Goal: Communication & Community: Ask a question

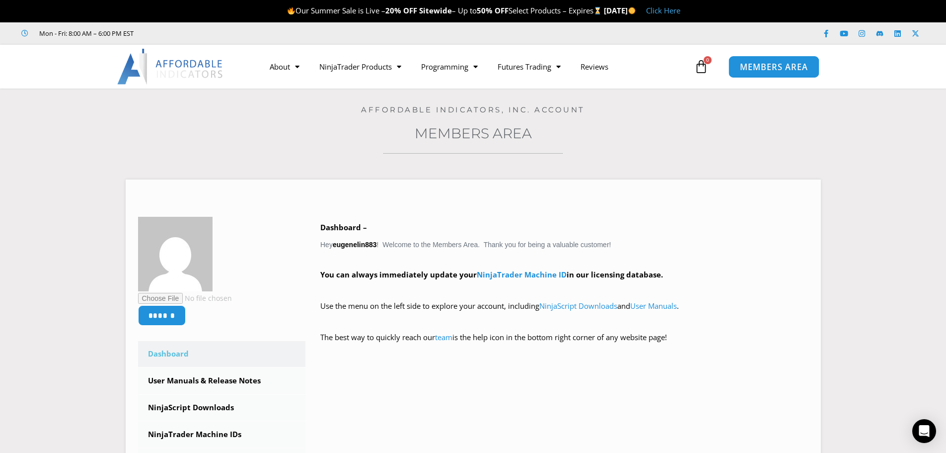
click at [762, 68] on span "MEMBERS AREA" at bounding box center [774, 67] width 68 height 8
click at [926, 426] on icon "Open Intercom Messenger" at bounding box center [923, 430] width 11 height 13
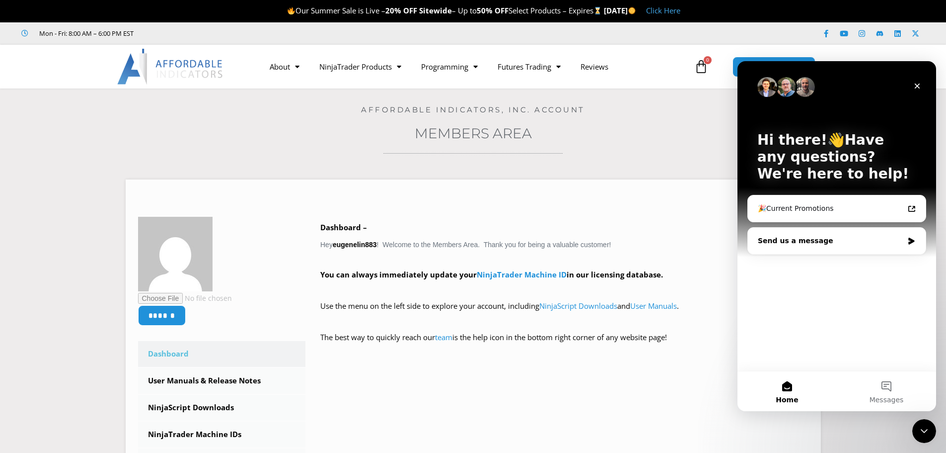
click at [793, 240] on div "Send us a message" at bounding box center [831, 240] width 146 height 10
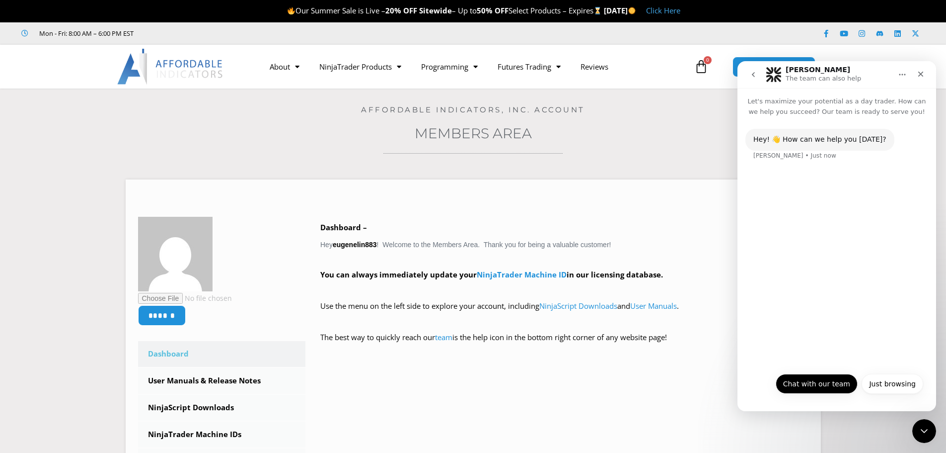
click at [824, 390] on button "Chat with our team" at bounding box center [817, 384] width 82 height 20
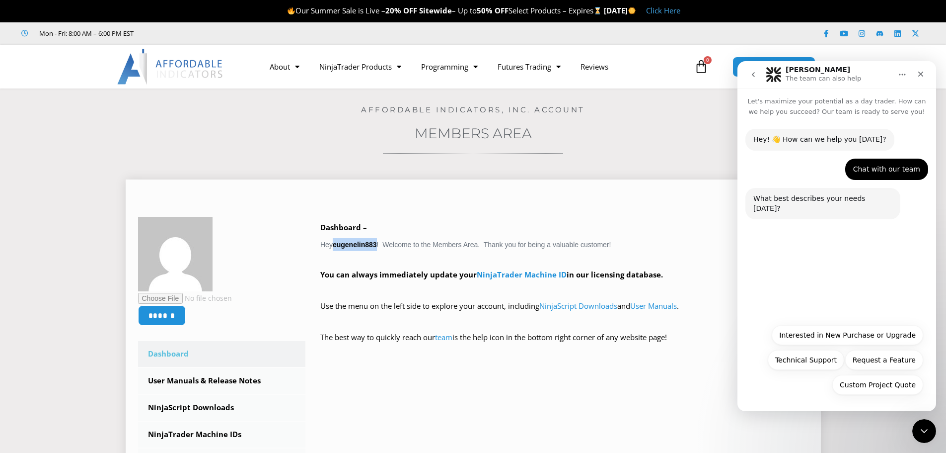
drag, startPoint x: 334, startPoint y: 245, endPoint x: 377, endPoint y: 245, distance: 43.2
click at [377, 245] on div "Dashboard – Hey eugenelin883 ! Welcome to the Members Area. Thank you for being…" at bounding box center [564, 290] width 488 height 138
click at [825, 364] on button "Technical Support" at bounding box center [806, 360] width 76 height 20
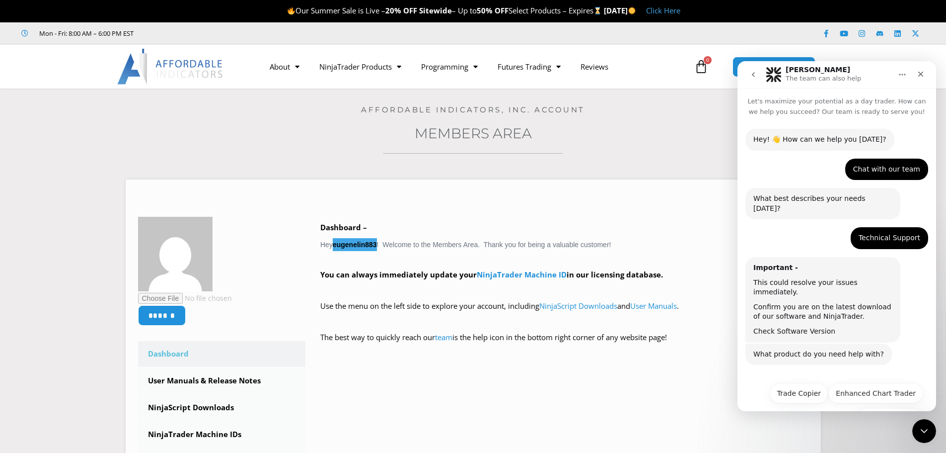
scroll to position [24, 0]
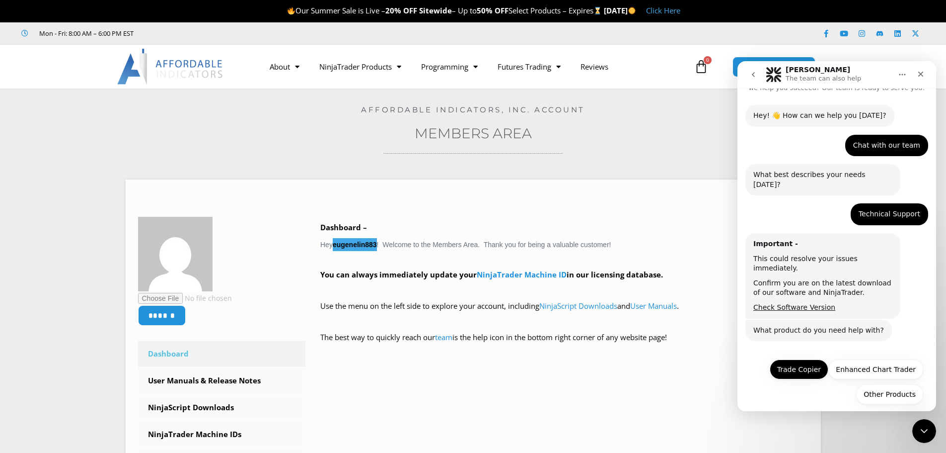
click at [803, 364] on button "Trade Copier" at bounding box center [799, 369] width 59 height 20
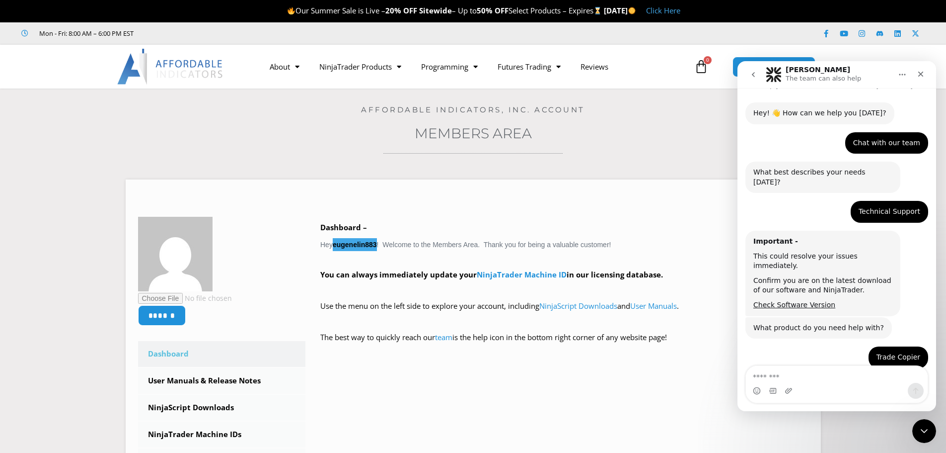
scroll to position [108, 0]
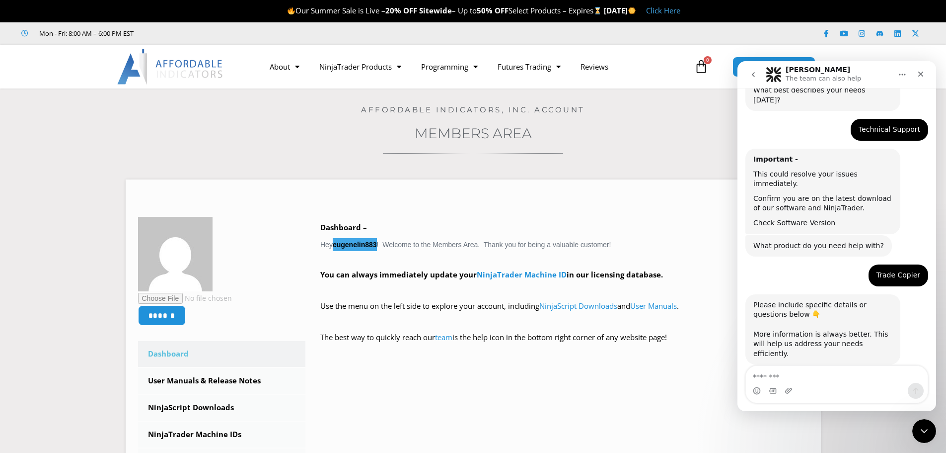
click at [832, 381] on textarea "Message…" at bounding box center [837, 374] width 182 height 17
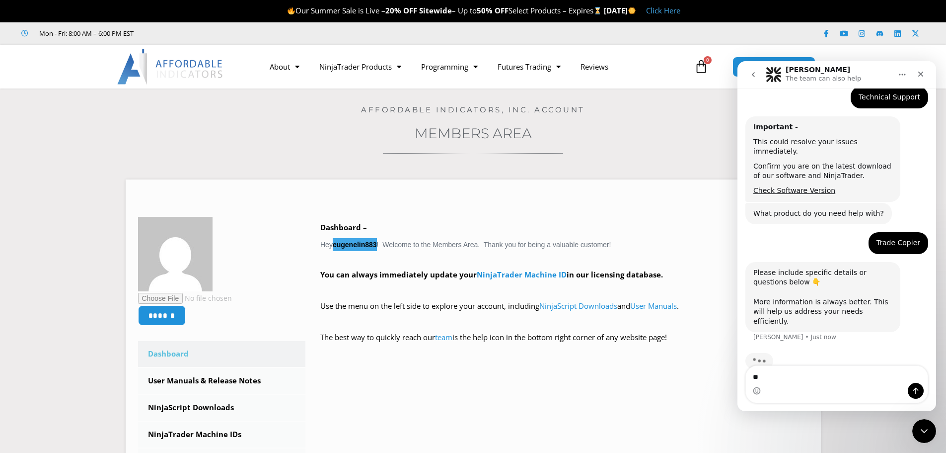
type textarea "*"
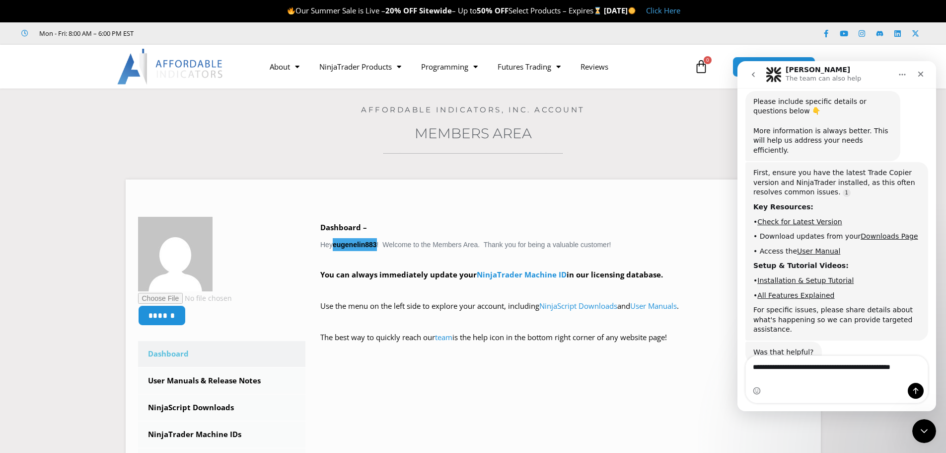
scroll to position [320, 0]
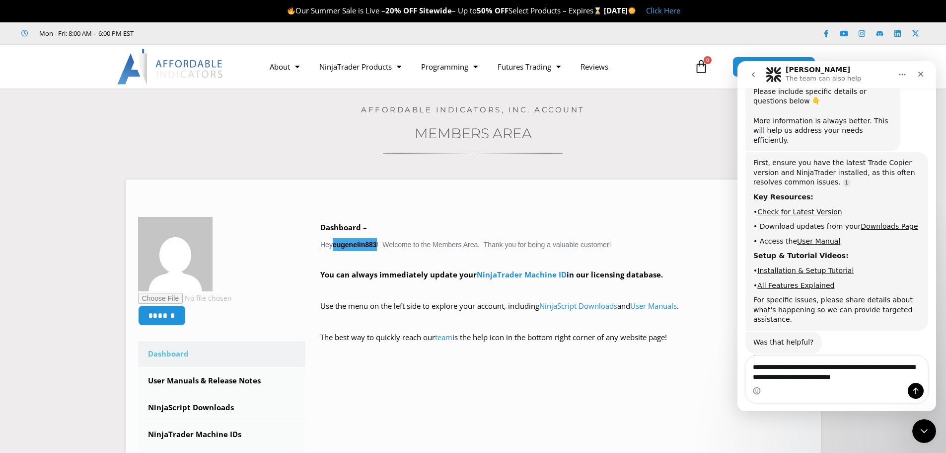
type textarea "**********"
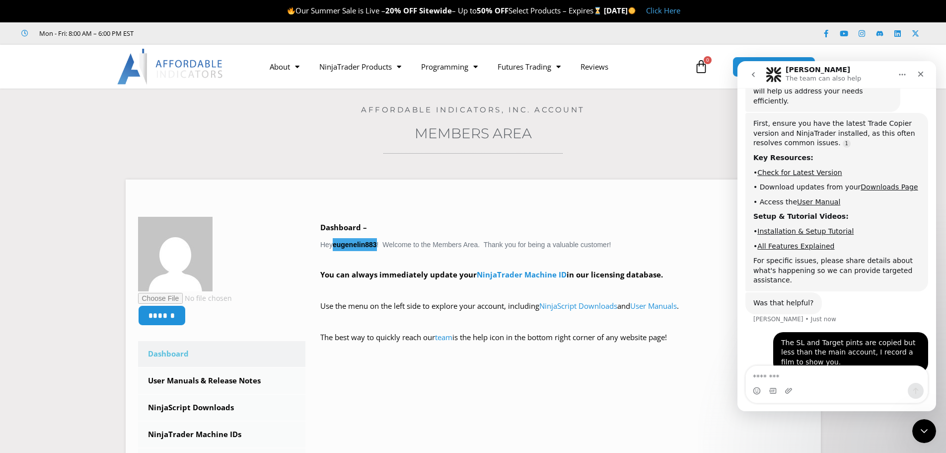
scroll to position [391, 0]
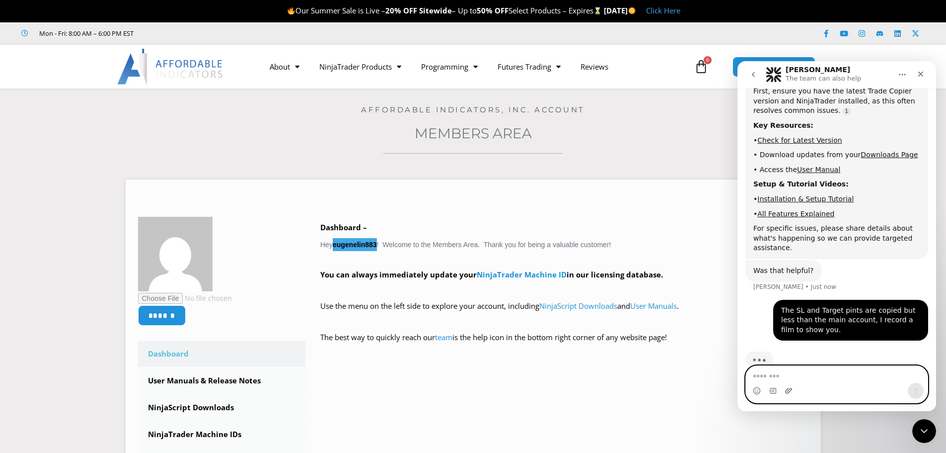
click at [790, 392] on icon "Upload attachment" at bounding box center [789, 390] width 8 height 8
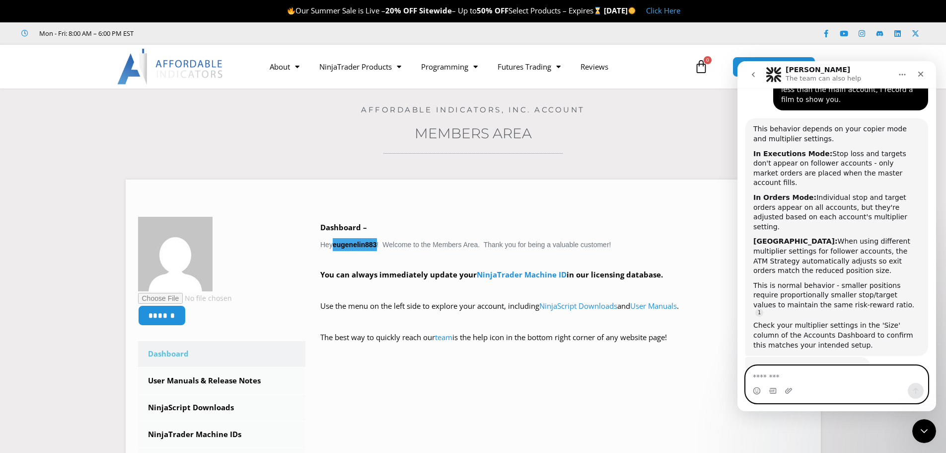
scroll to position [642, 0]
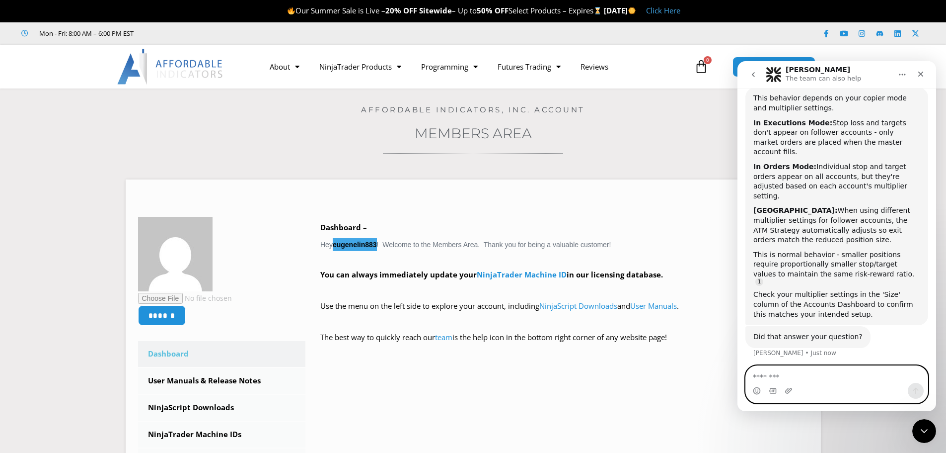
click at [789, 374] on textarea "Message…" at bounding box center [837, 374] width 182 height 17
type textarea "**********"
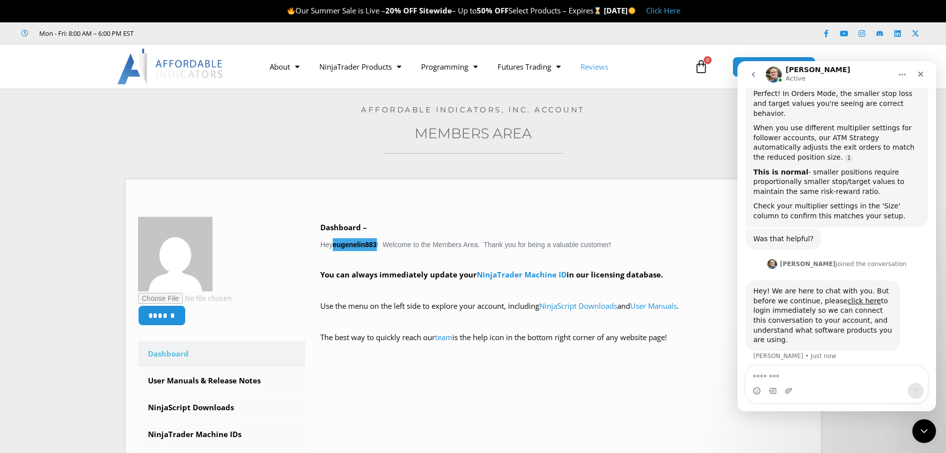
scroll to position [969, 0]
click at [852, 296] on link "click here" at bounding box center [864, 300] width 33 height 8
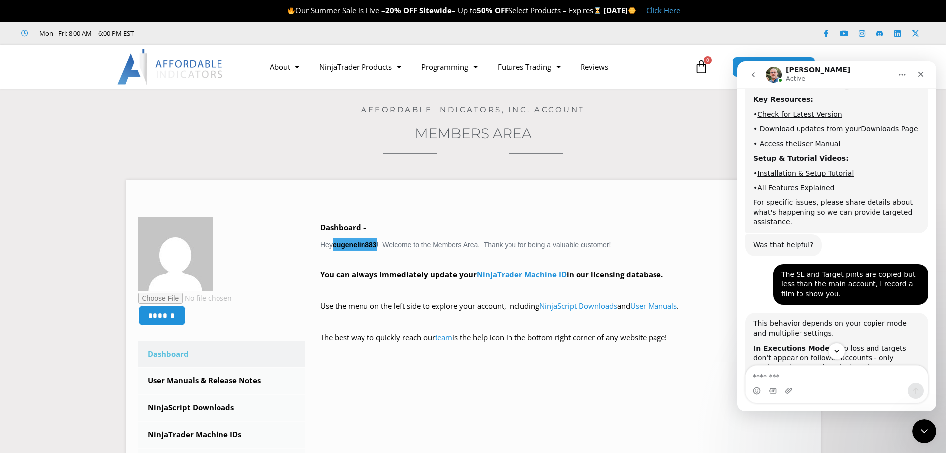
scroll to position [417, 0]
drag, startPoint x: 818, startPoint y: 278, endPoint x: 761, endPoint y: 259, distance: 59.7
click at [761, 264] on div "The SL and Target pints are copied but less than the main account, I record a f…" at bounding box center [837, 288] width 183 height 49
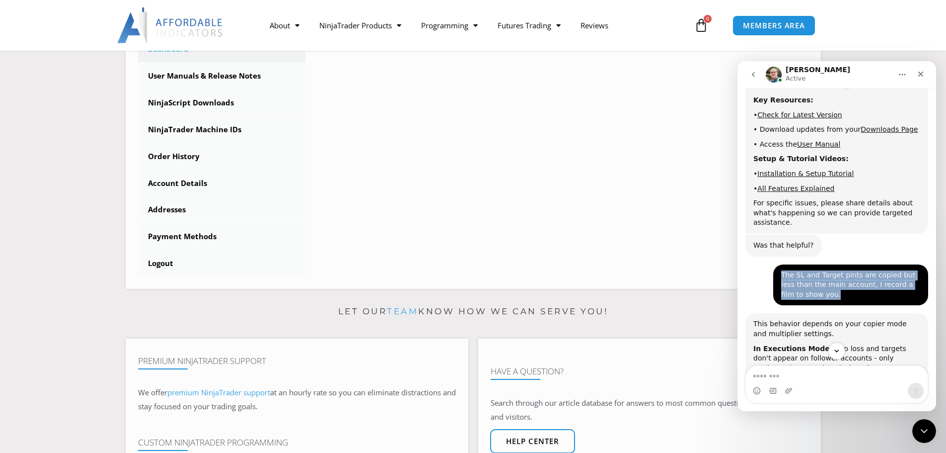
scroll to position [397, 0]
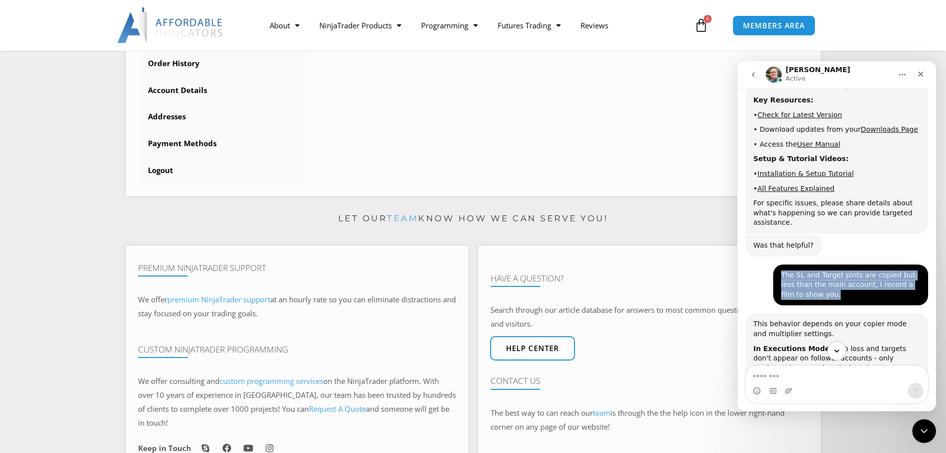
click at [842, 351] on button "Scroll to bottom" at bounding box center [837, 350] width 18 height 18
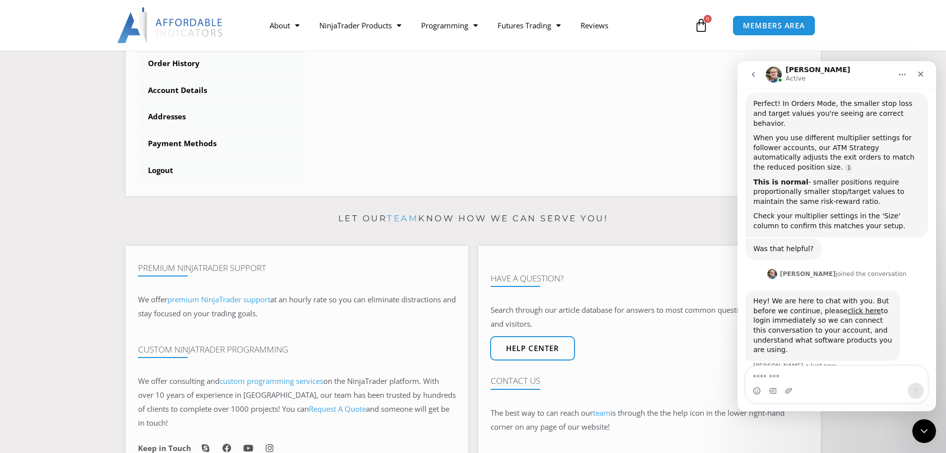
scroll to position [963, 0]
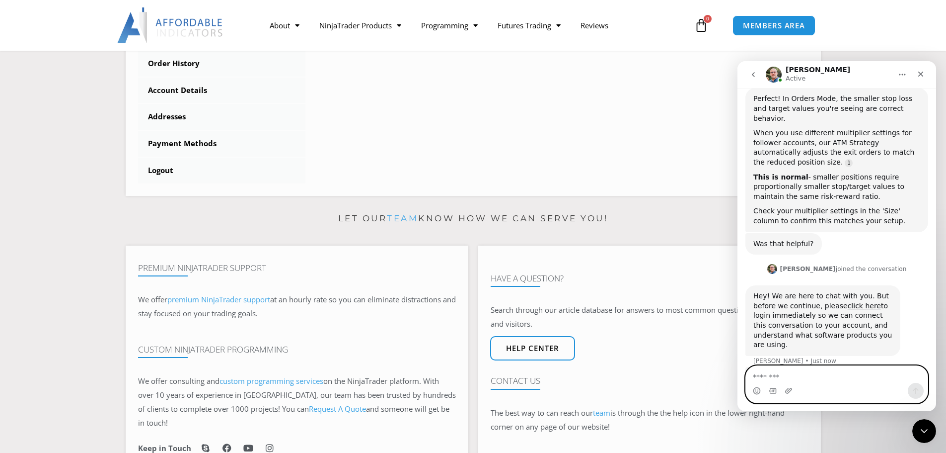
click at [815, 373] on textarea "Message…" at bounding box center [837, 374] width 182 height 17
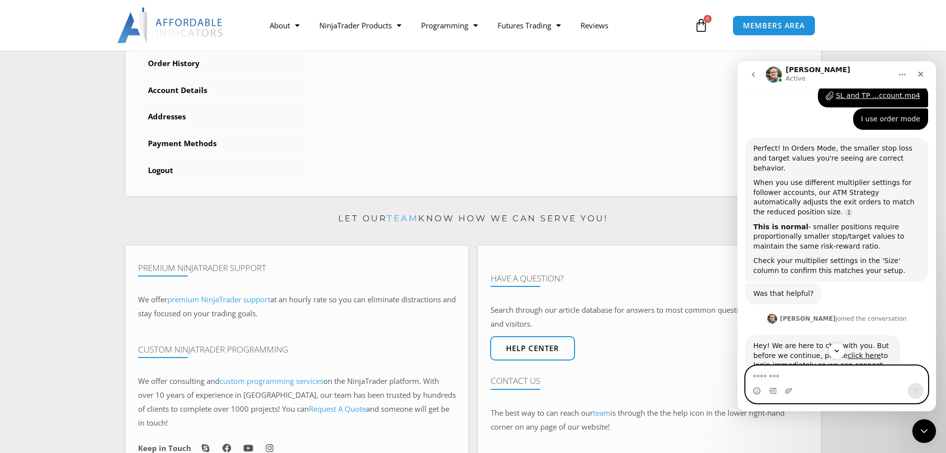
scroll to position [864, 0]
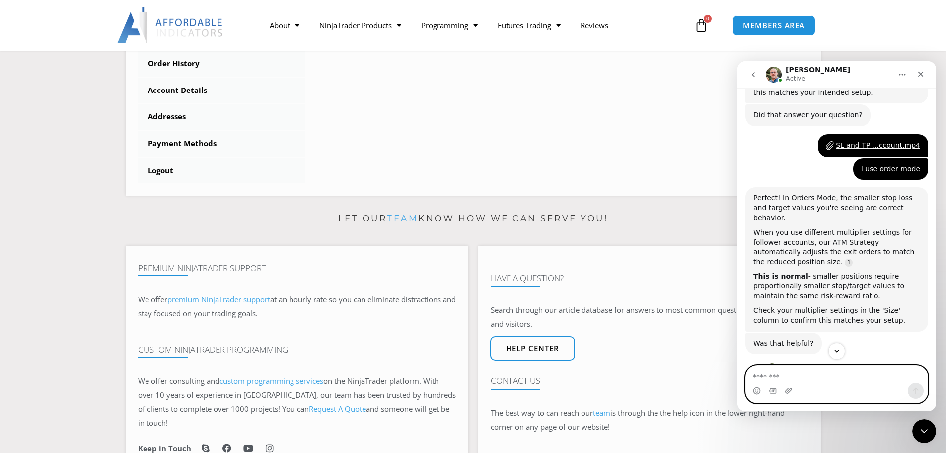
click at [824, 380] on textarea "Message…" at bounding box center [837, 374] width 182 height 17
type textarea "**********"
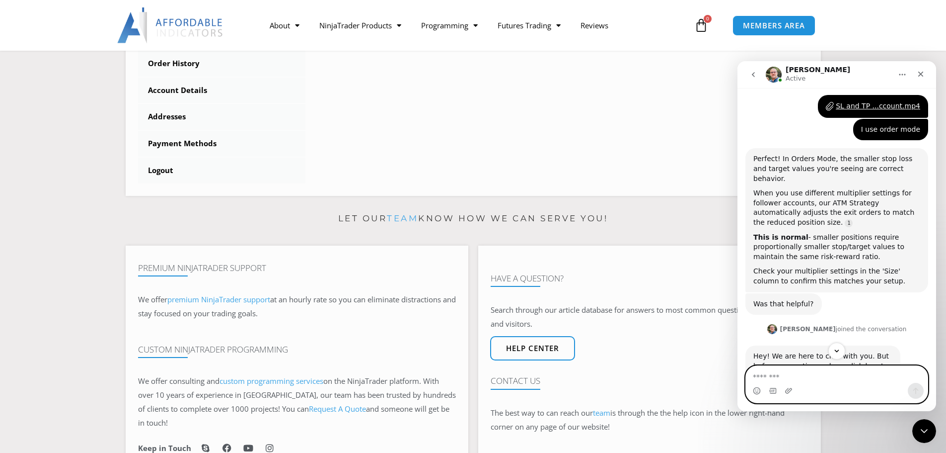
scroll to position [1002, 0]
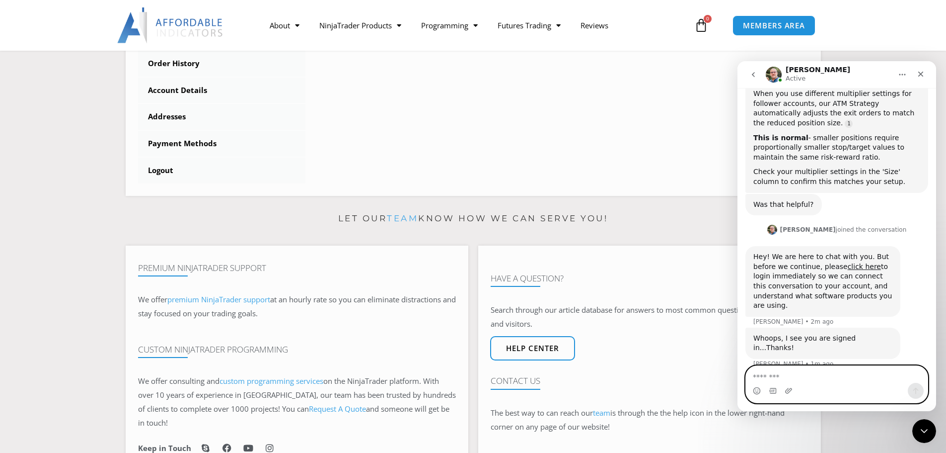
click at [792, 379] on textarea "Message…" at bounding box center [837, 374] width 182 height 17
type textarea "*"
type textarea "********"
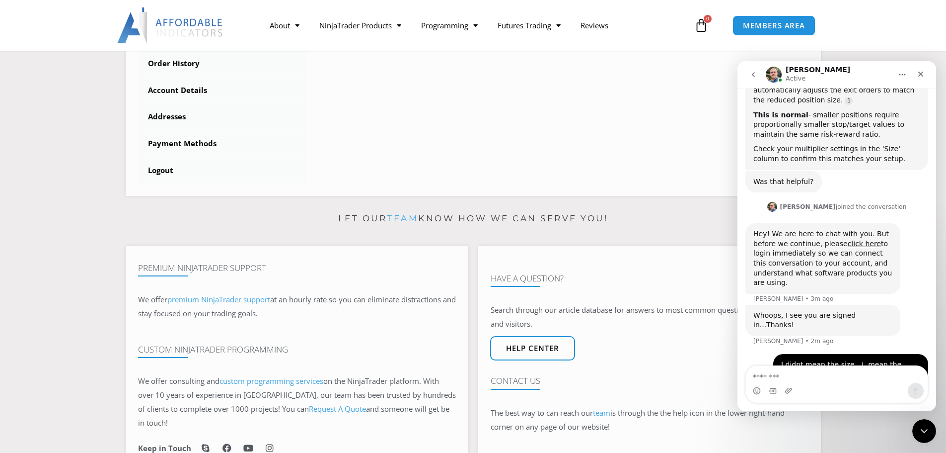
drag, startPoint x: 859, startPoint y: 71, endPoint x: 828, endPoint y: 76, distance: 31.2
click at [827, 76] on div "Larry Active" at bounding box center [829, 74] width 126 height 17
click at [830, 75] on div "Larry Active" at bounding box center [829, 74] width 126 height 17
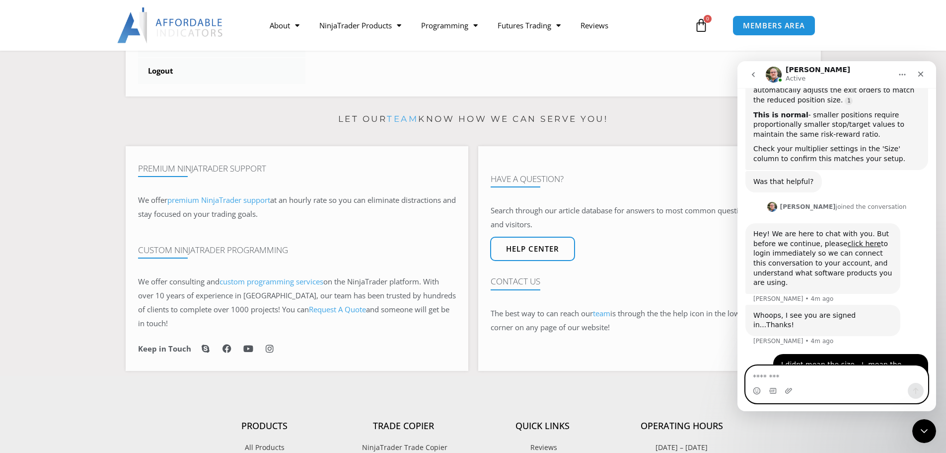
click at [801, 376] on textarea "Message…" at bounding box center [837, 374] width 182 height 17
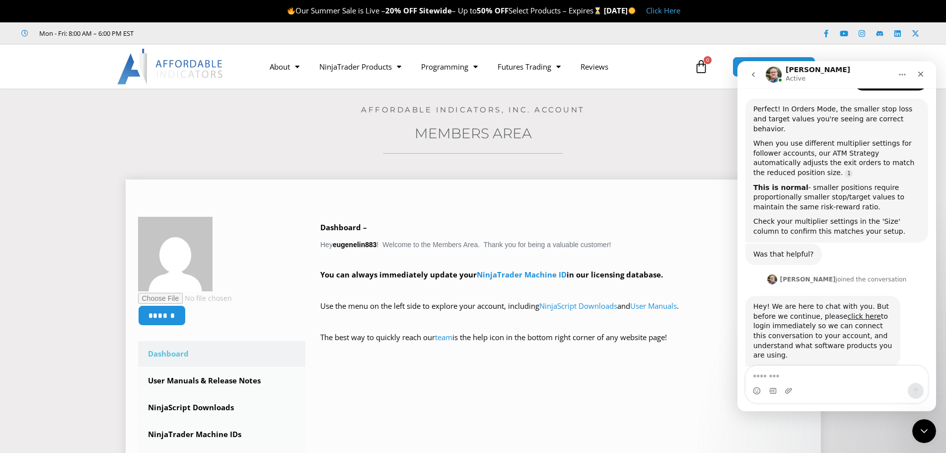
scroll to position [970, 0]
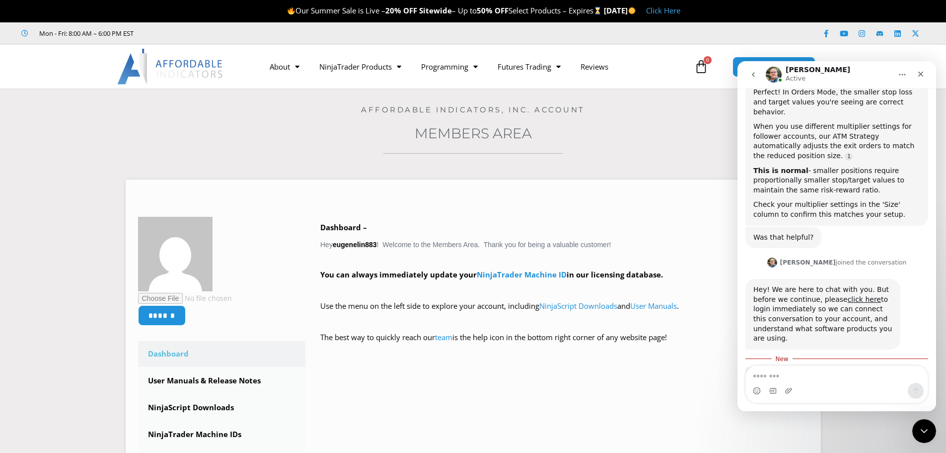
click at [790, 375] on textarea "Message…" at bounding box center [837, 374] width 182 height 17
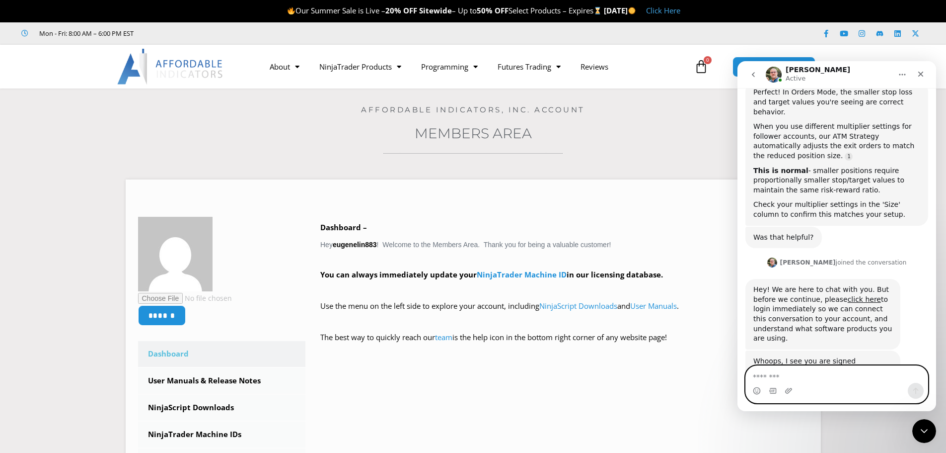
scroll to position [1015, 0]
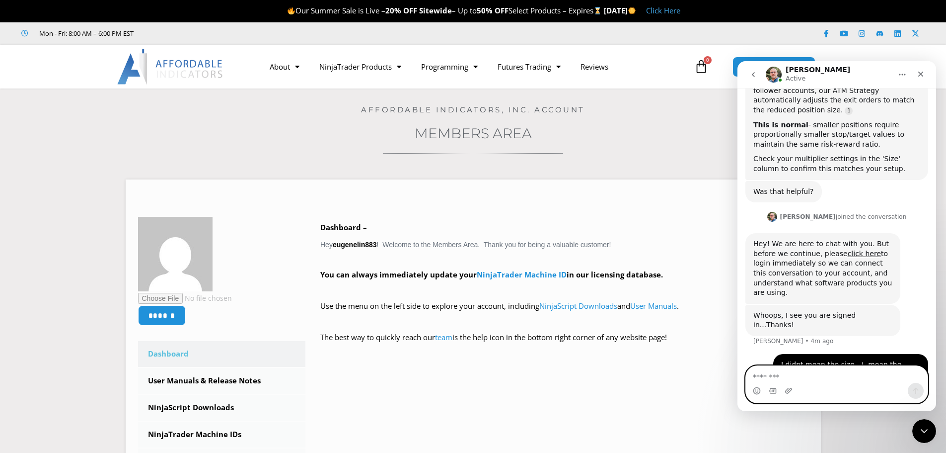
click at [775, 378] on textarea "Message…" at bounding box center [837, 374] width 182 height 17
paste textarea "*"
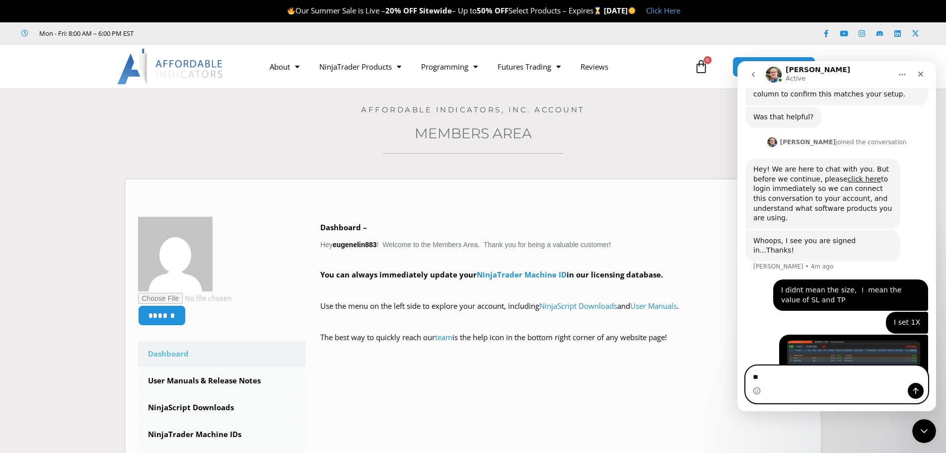
type textarea "*"
type textarea "**********"
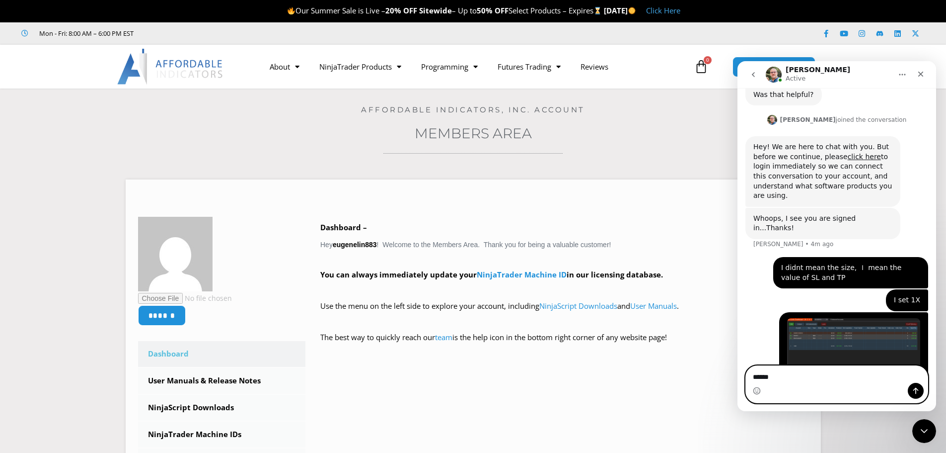
type textarea "*******"
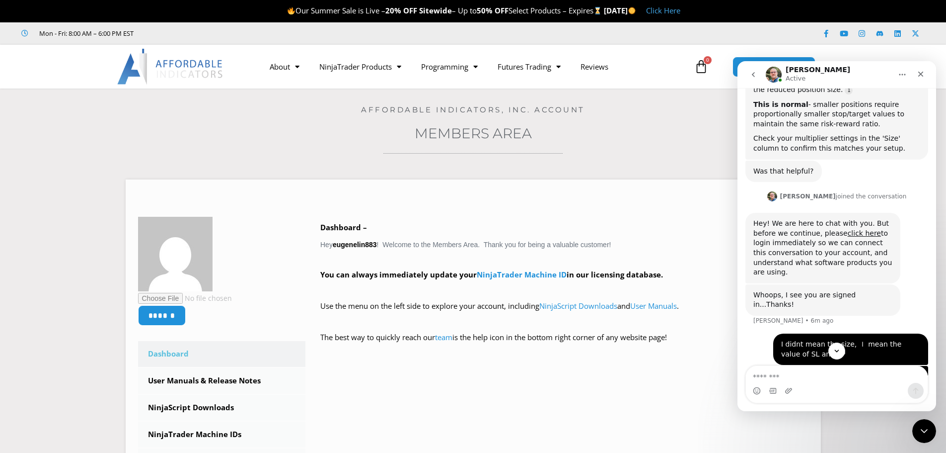
scroll to position [1135, 0]
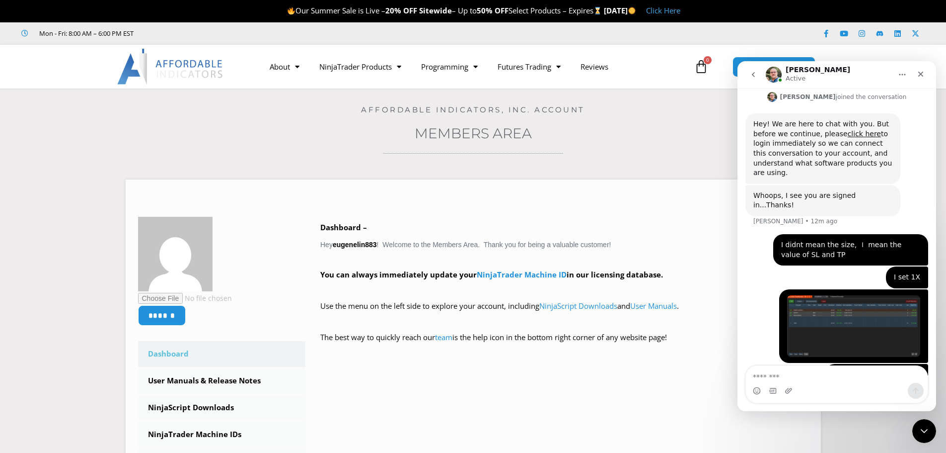
click at [823, 382] on div "Intercom messenger" at bounding box center [837, 390] width 182 height 16
click at [814, 379] on textarea "Message…" at bounding box center [837, 374] width 182 height 17
type textarea "*"
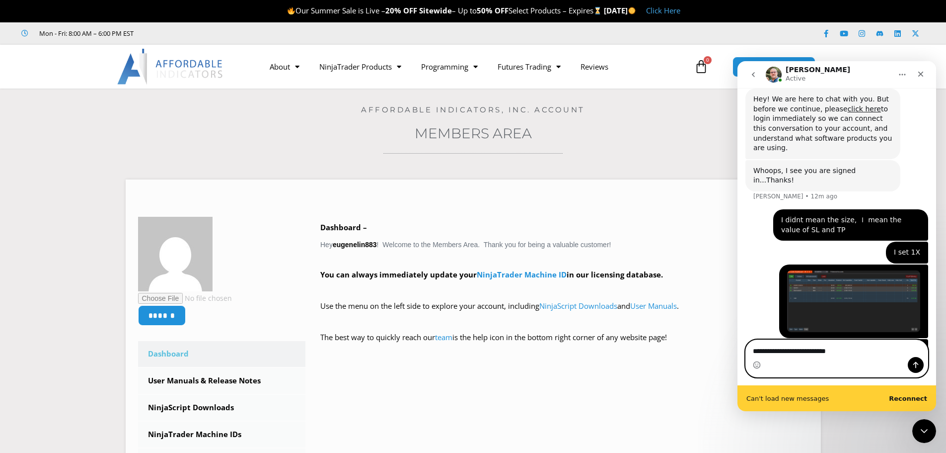
scroll to position [1161, 0]
type textarea "**********"
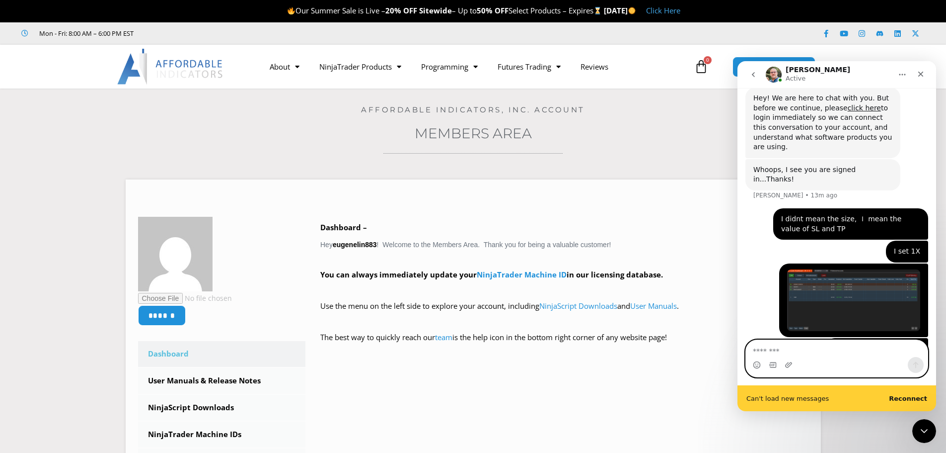
scroll to position [1183, 0]
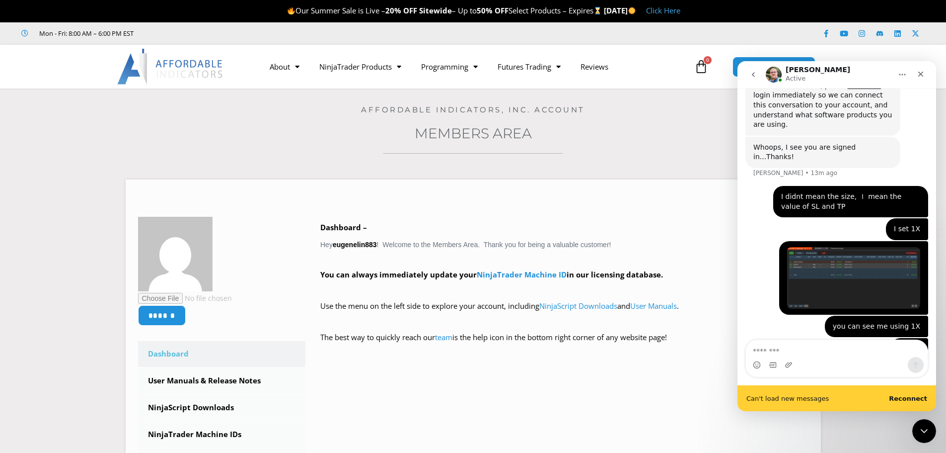
click at [908, 396] on b "Reconnect" at bounding box center [908, 397] width 38 height 7
click at [811, 349] on textarea "Message…" at bounding box center [837, 348] width 182 height 17
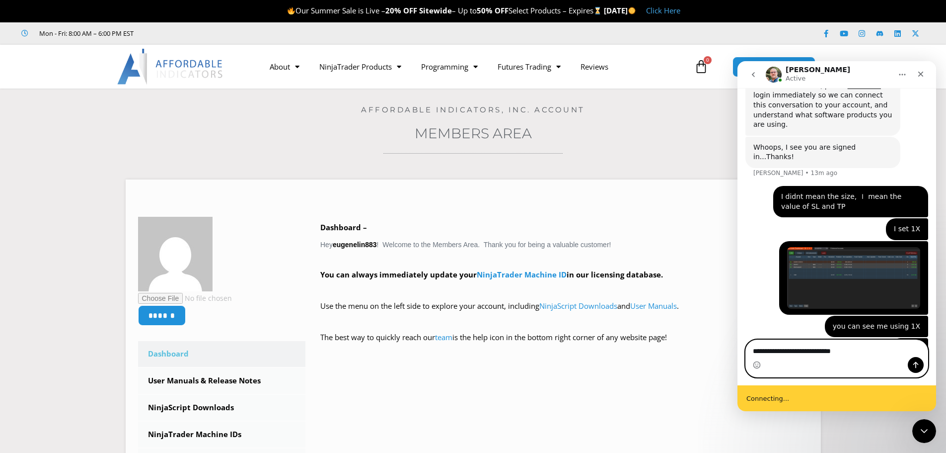
type textarea "**********"
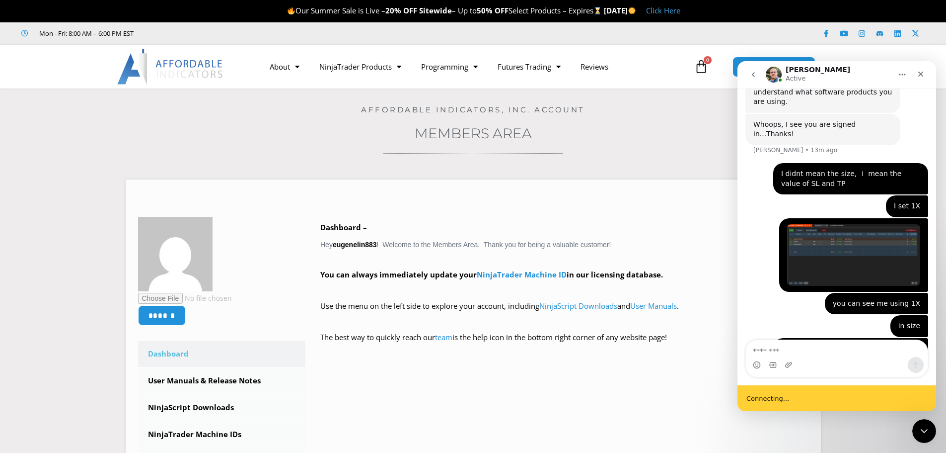
click at [795, 401] on div "Connecting..." at bounding box center [837, 398] width 199 height 26
click at [908, 76] on button "Home" at bounding box center [902, 74] width 19 height 19
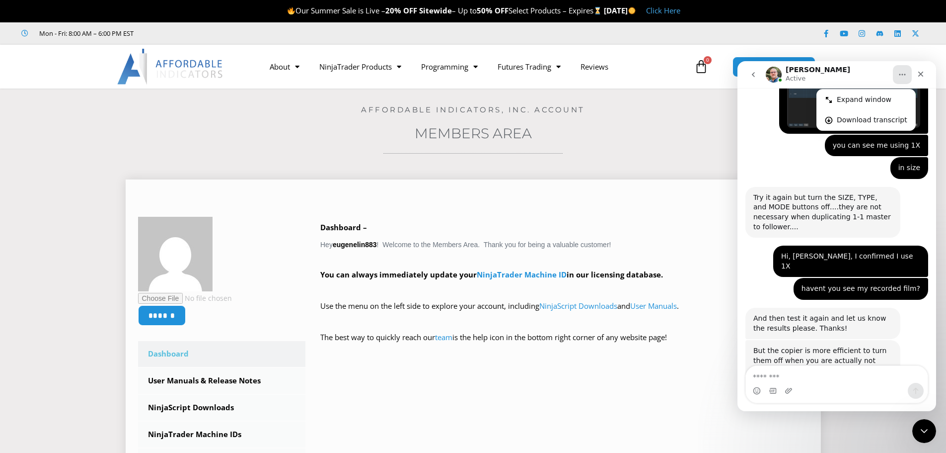
scroll to position [1350, 0]
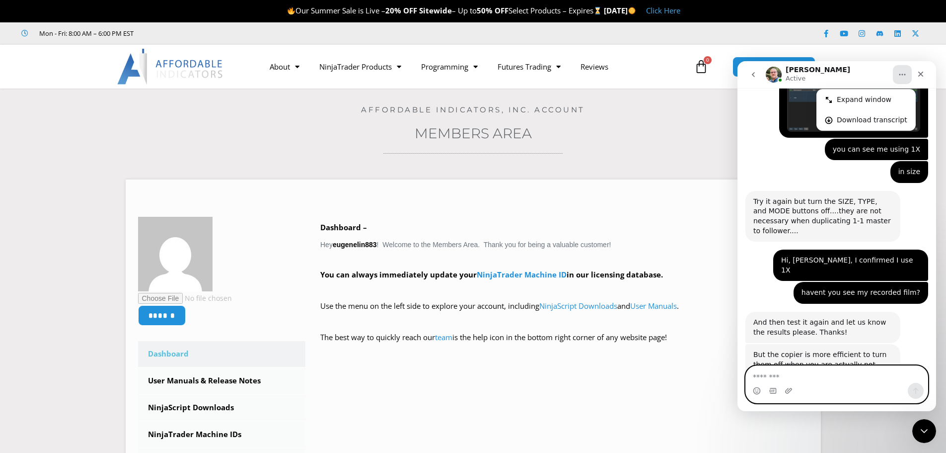
click at [779, 379] on textarea "Message…" at bounding box center [837, 374] width 182 height 17
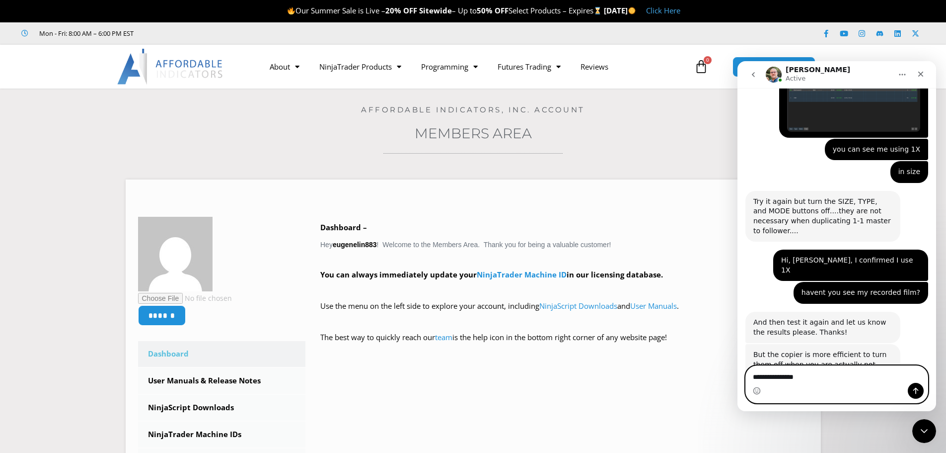
type textarea "**********"
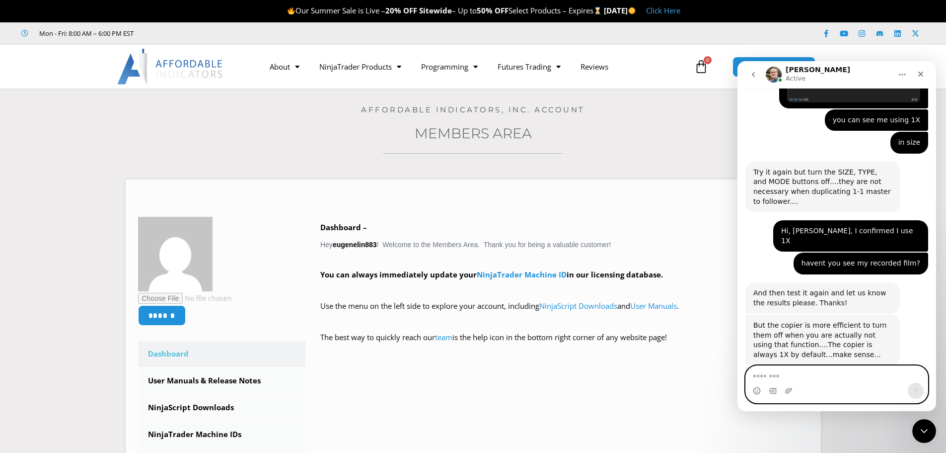
scroll to position [1380, 0]
click at [789, 373] on textarea "Message…" at bounding box center [837, 374] width 182 height 17
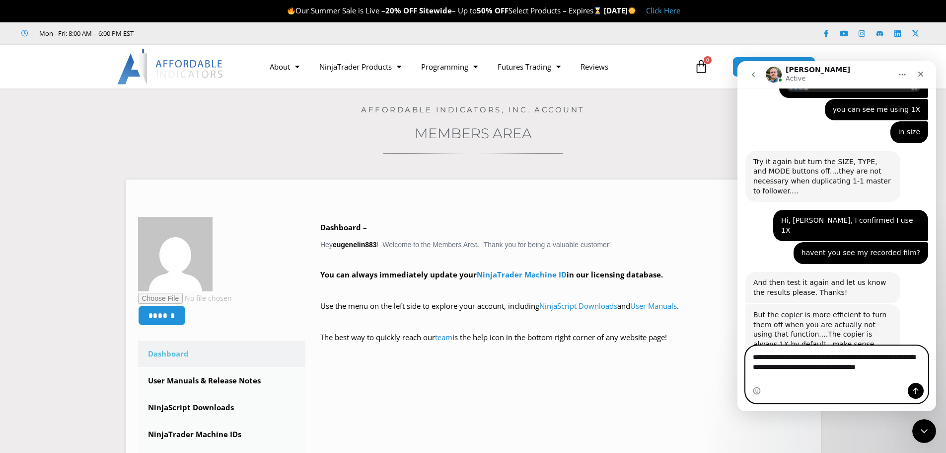
scroll to position [1400, 0]
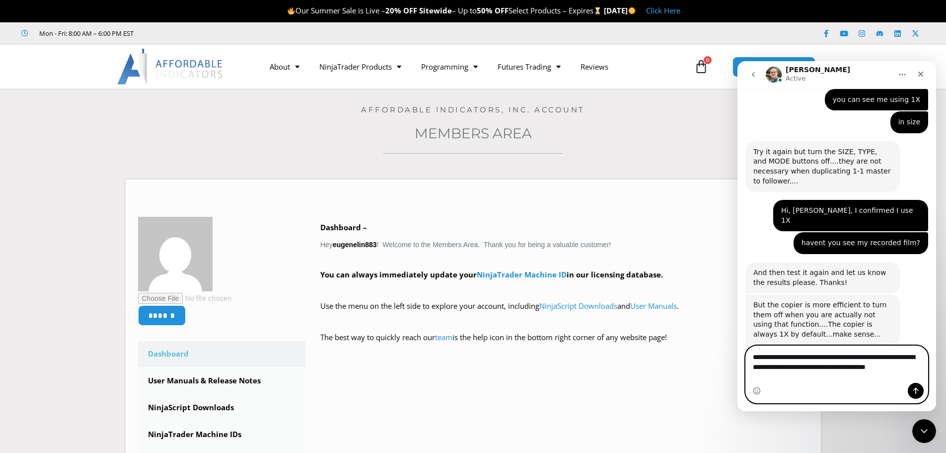
type textarea "**********"
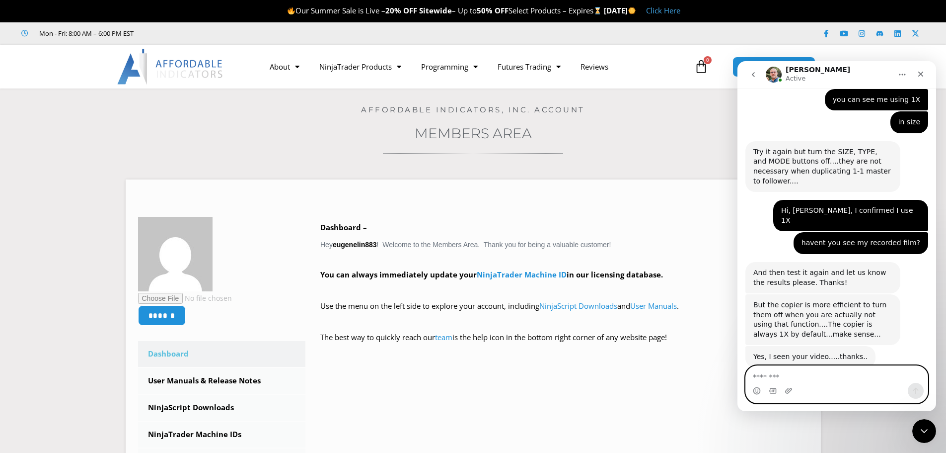
scroll to position [1422, 0]
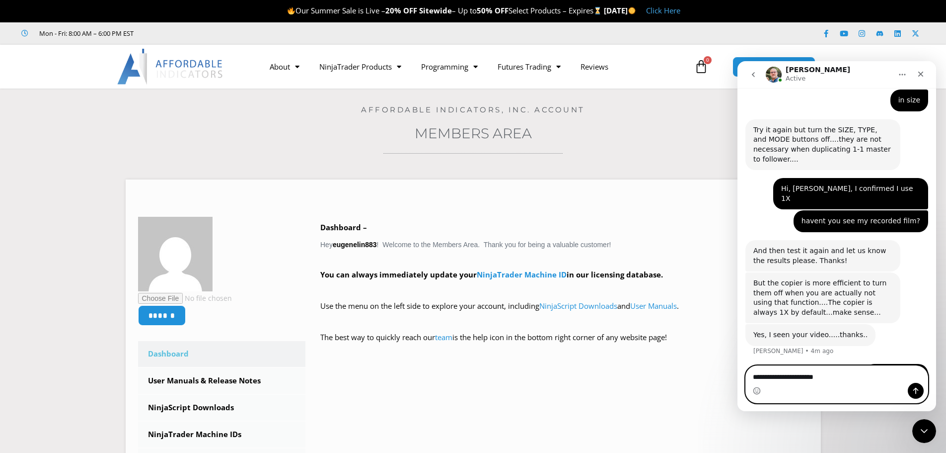
type textarea "**********"
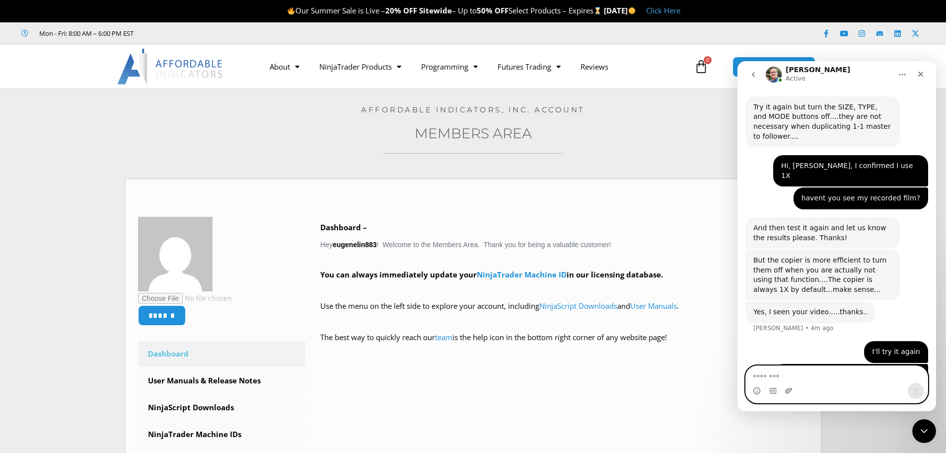
click at [787, 388] on icon "Upload attachment" at bounding box center [789, 390] width 8 height 8
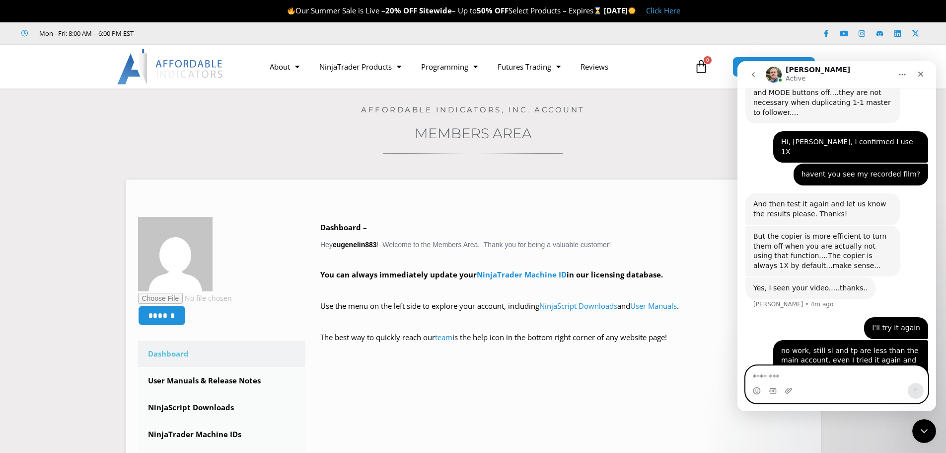
click at [804, 378] on textarea "Message…" at bounding box center [837, 374] width 182 height 17
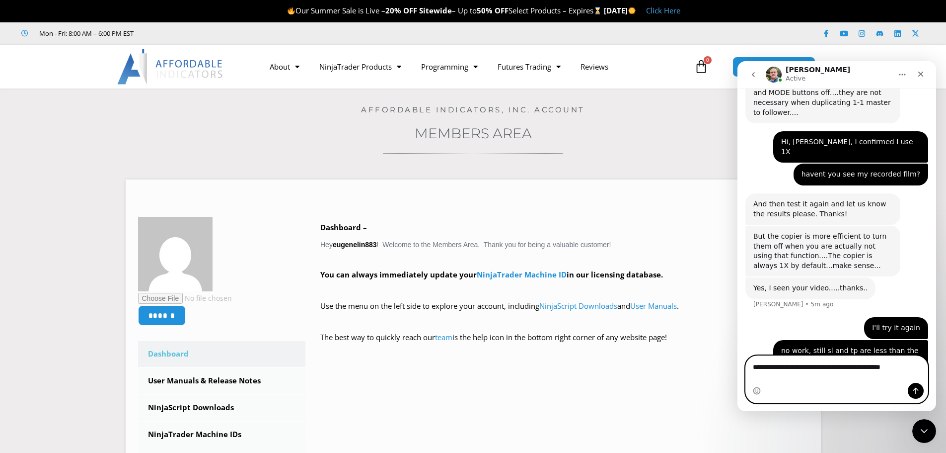
scroll to position [1478, 0]
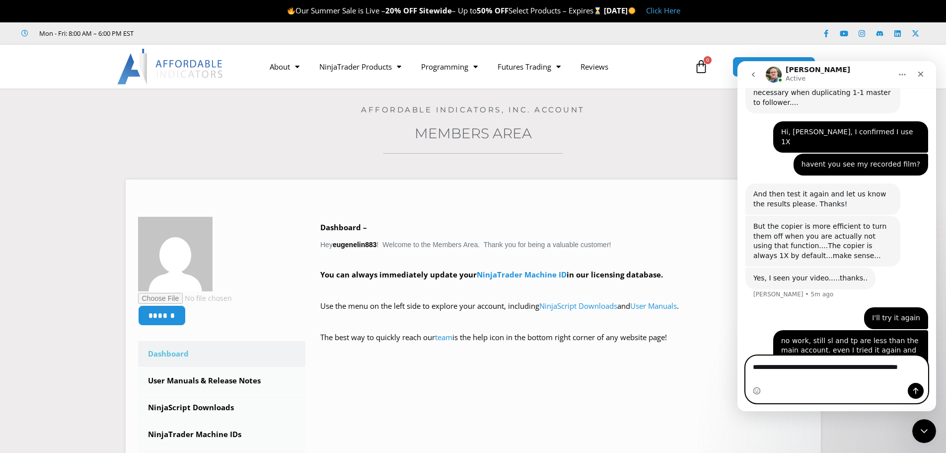
type textarea "**********"
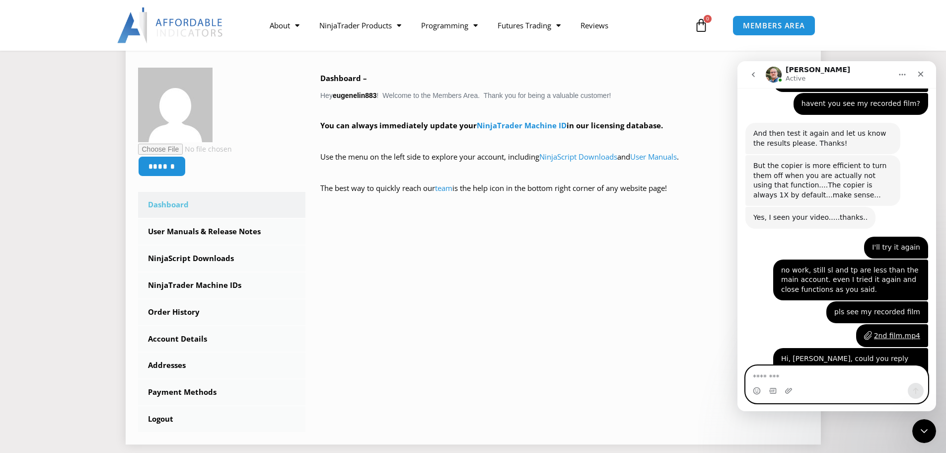
scroll to position [1559, 0]
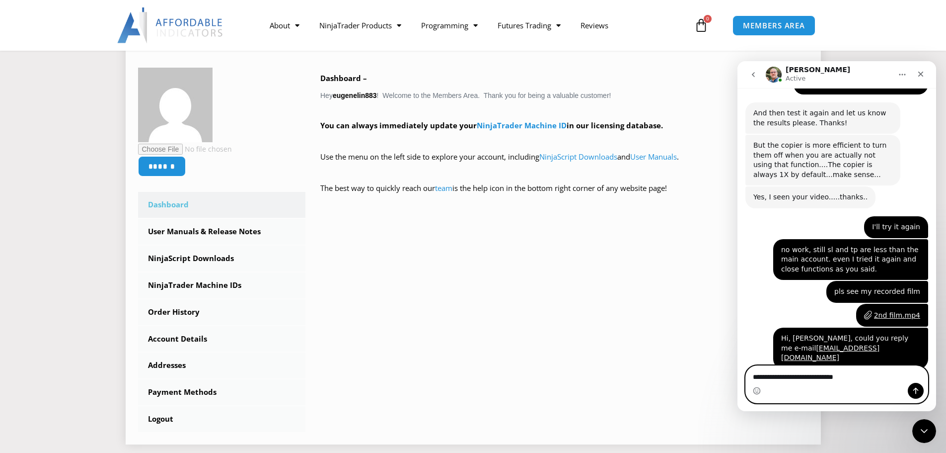
type textarea "**********"
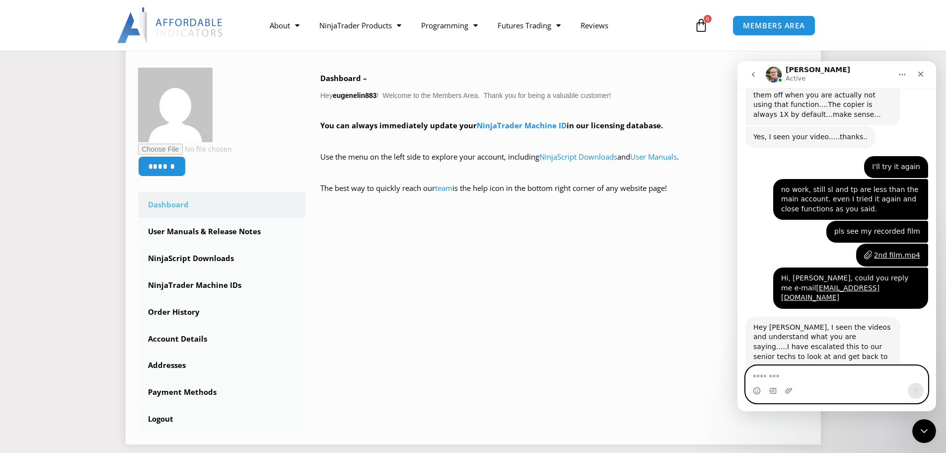
scroll to position [1619, 0]
